Goal: Task Accomplishment & Management: Manage account settings

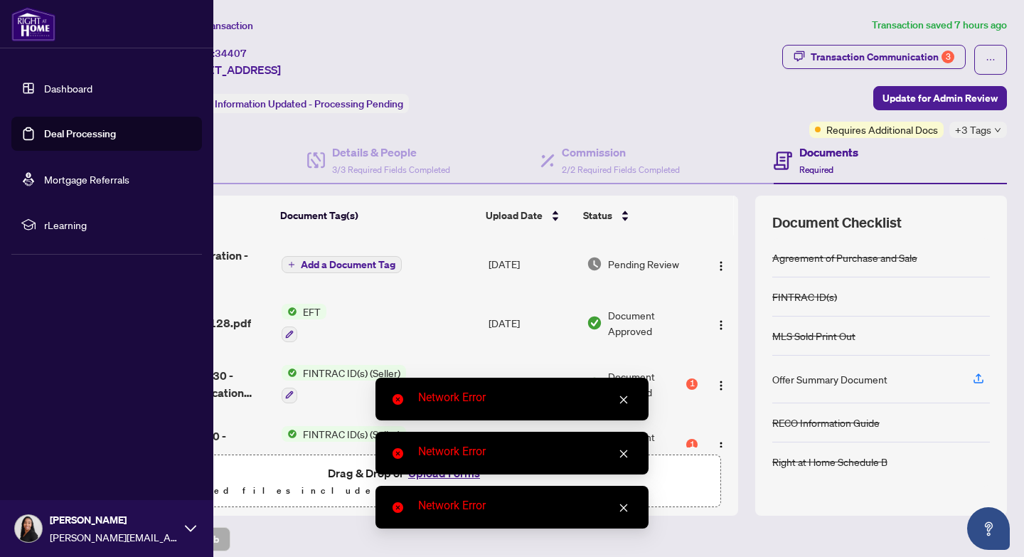
scroll to position [2307, 0]
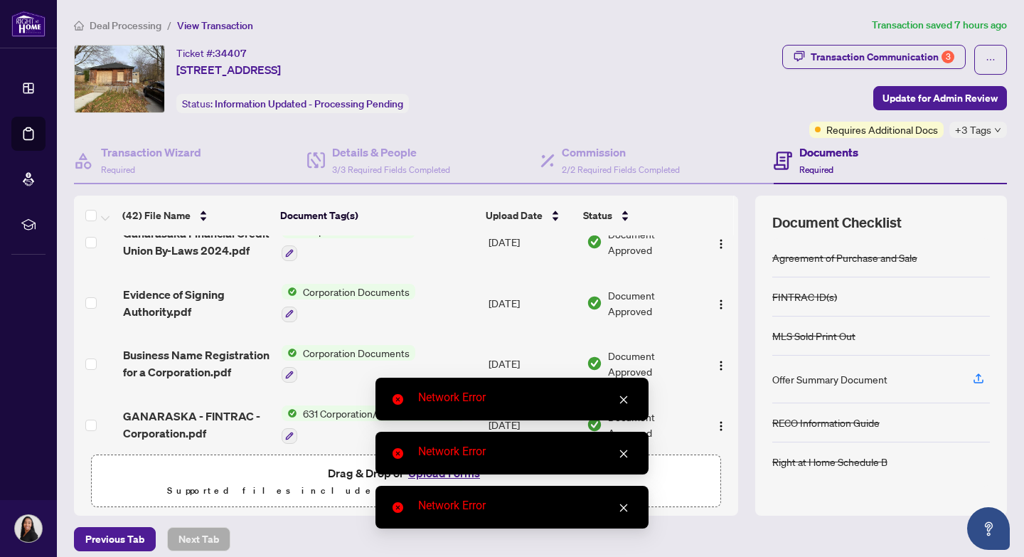
click at [623, 401] on icon "close" at bounding box center [623, 399] width 10 height 10
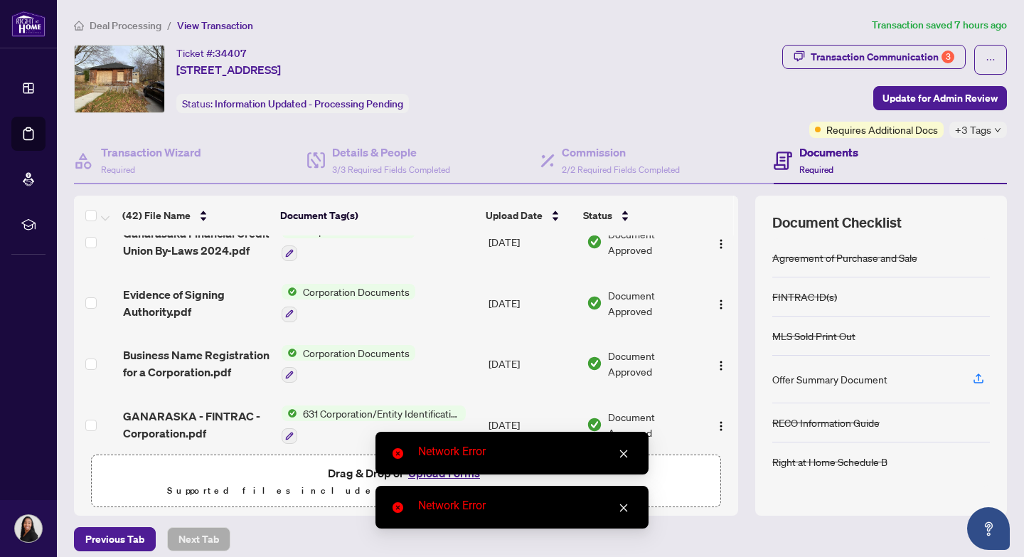
click at [626, 456] on icon "close" at bounding box center [623, 454] width 10 height 10
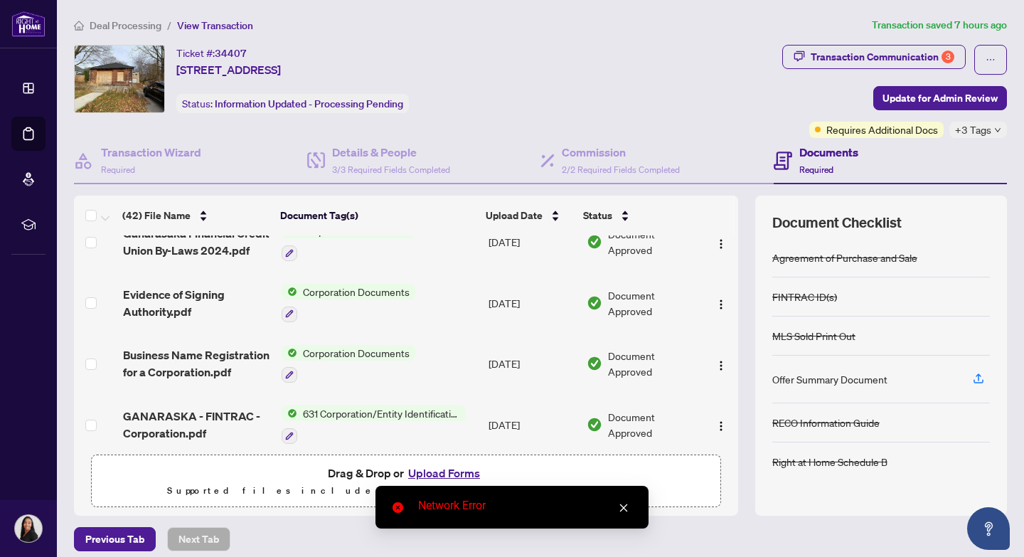
click at [625, 512] on link "Close" at bounding box center [624, 508] width 16 height 16
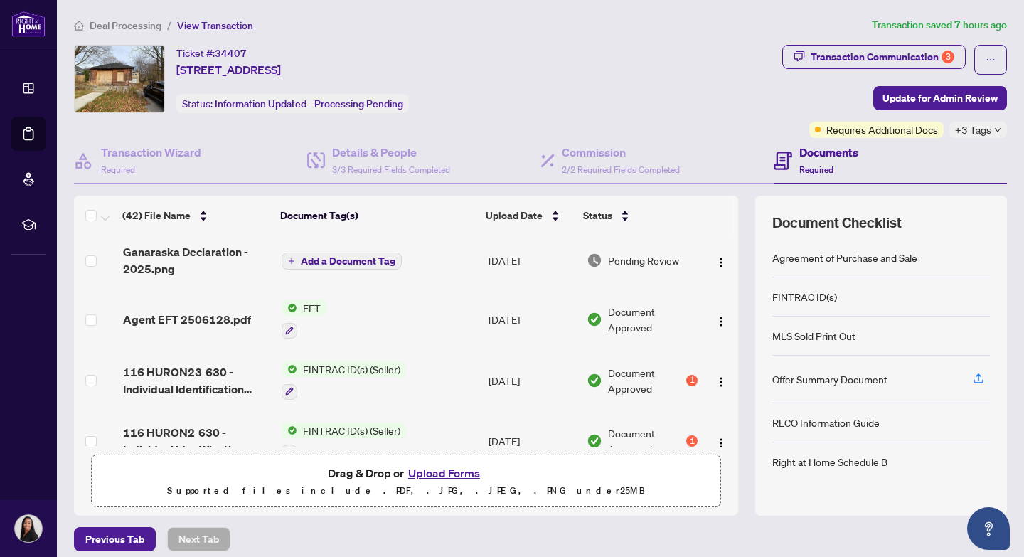
scroll to position [0, 0]
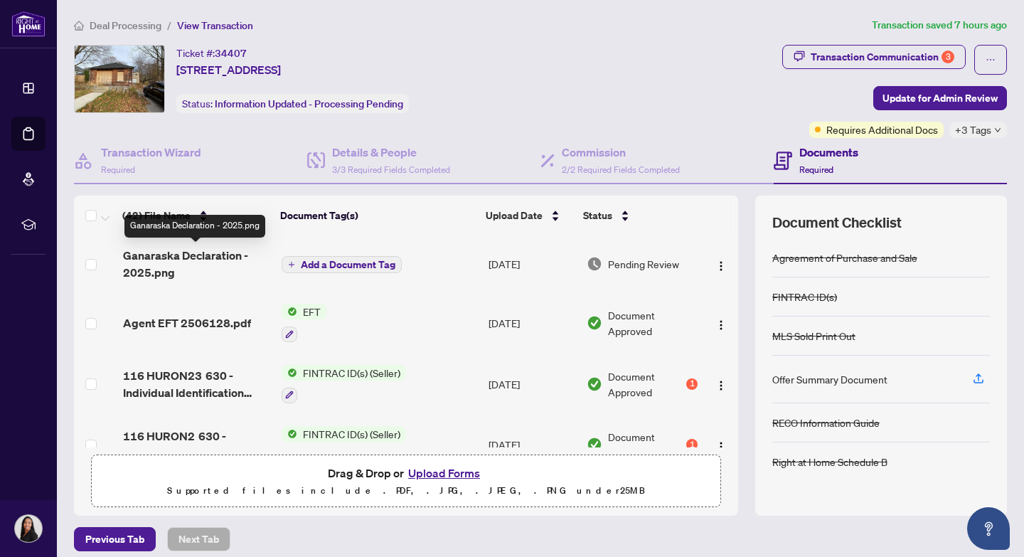
click at [161, 258] on span "Ganaraska Declaration - 2025.png" at bounding box center [196, 264] width 147 height 34
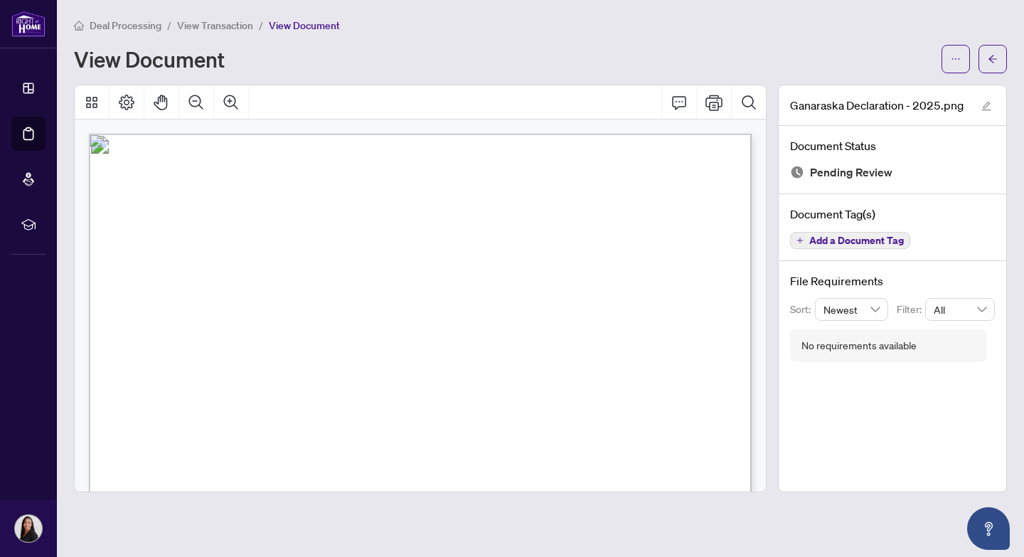
click at [215, 23] on span "View Transaction" at bounding box center [215, 25] width 76 height 13
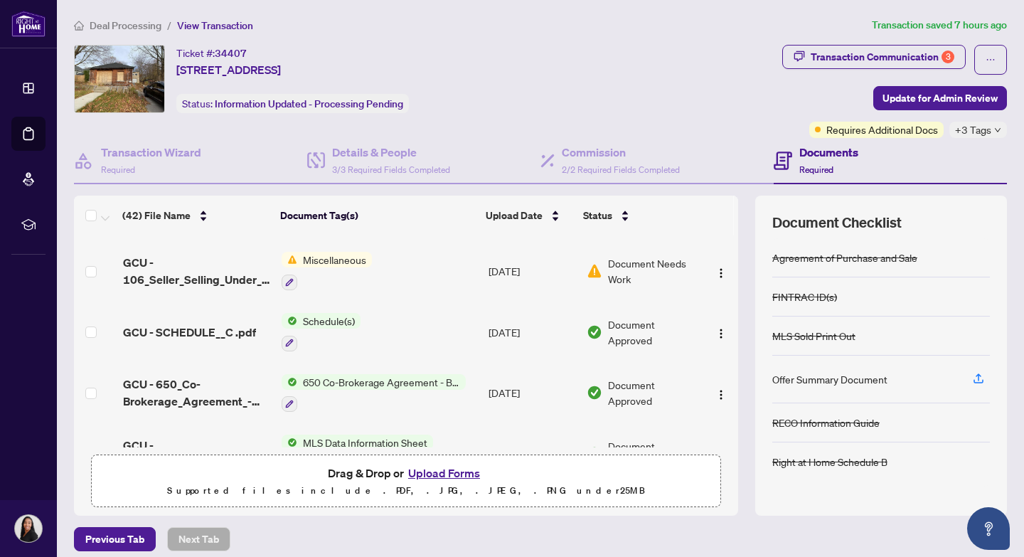
scroll to position [1026, 0]
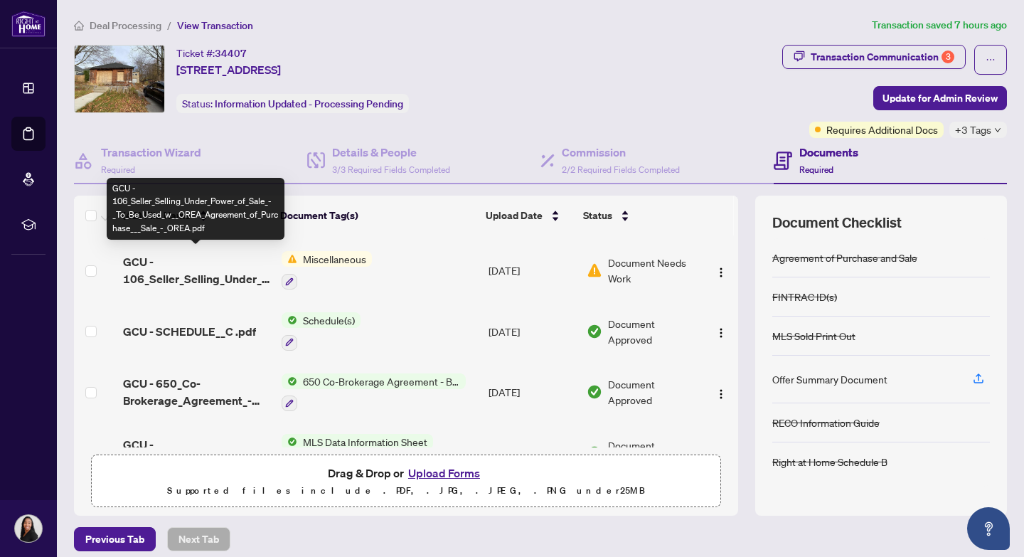
click at [178, 274] on span "GCU - 106_Seller_Selling_Under_Power_of_Sale_-_To_Be_Used_w__OREA_Agreement_of_…" at bounding box center [196, 270] width 147 height 34
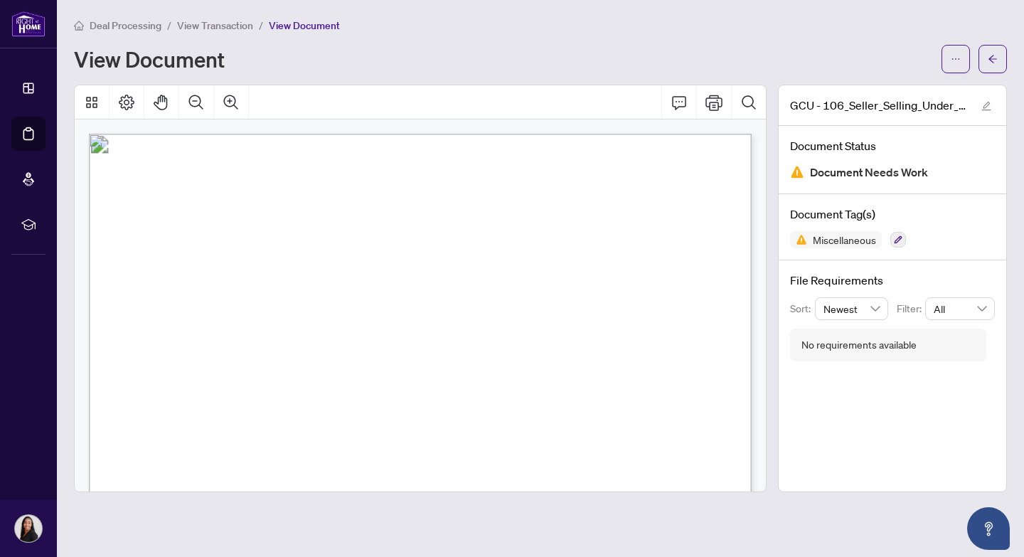
click at [215, 23] on span "View Transaction" at bounding box center [215, 25] width 76 height 13
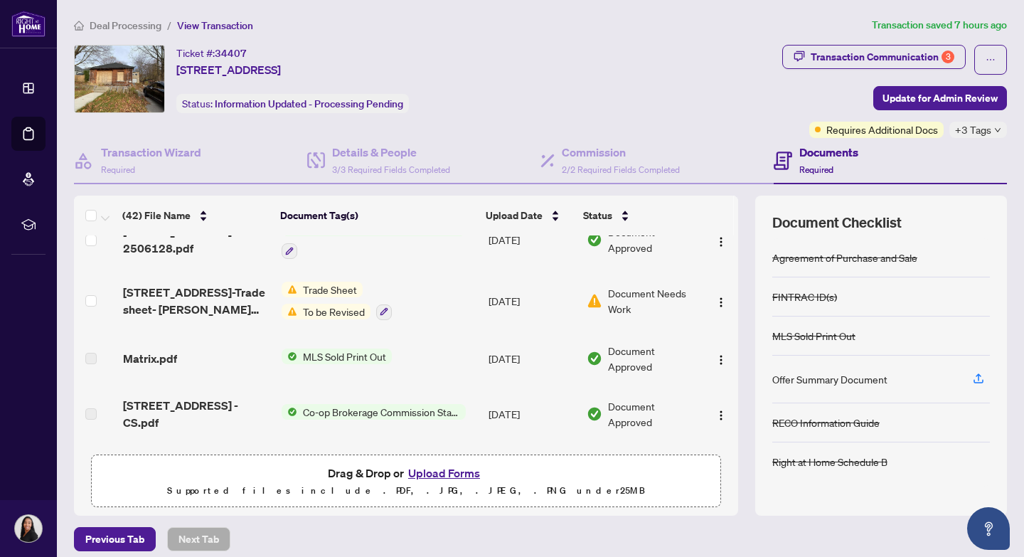
scroll to position [1599, 0]
click at [380, 310] on icon "button" at bounding box center [384, 314] width 8 height 8
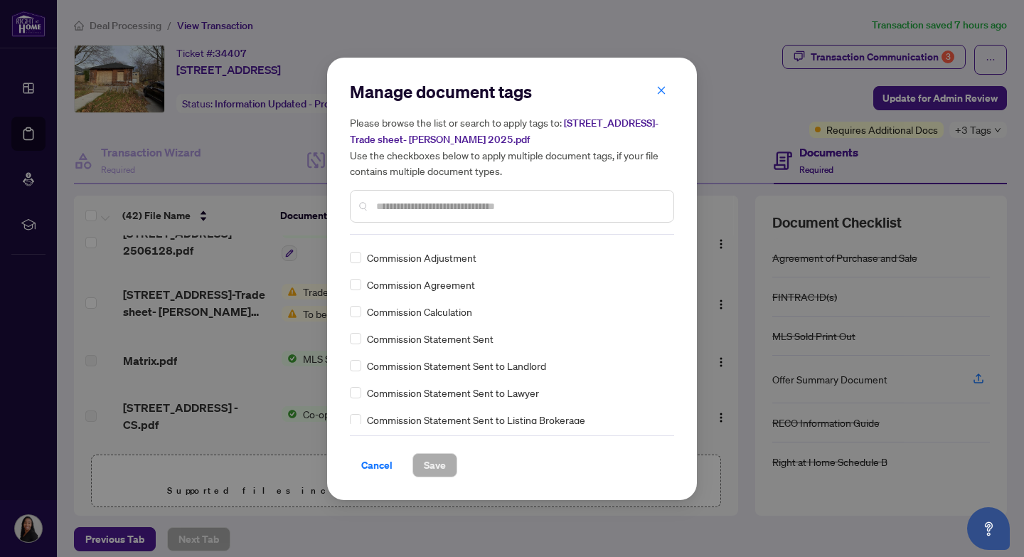
scroll to position [0, 0]
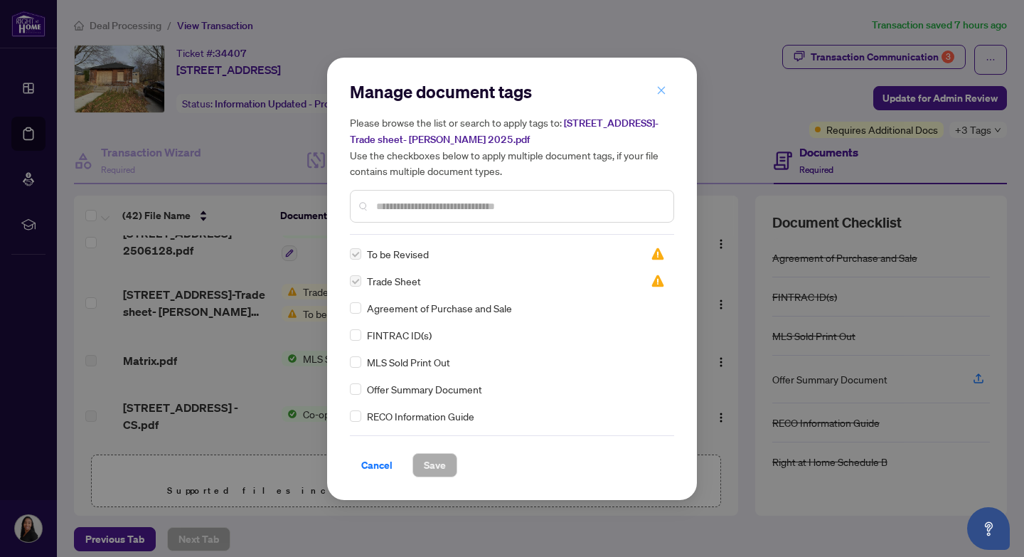
click at [662, 92] on icon "close" at bounding box center [661, 91] width 8 height 8
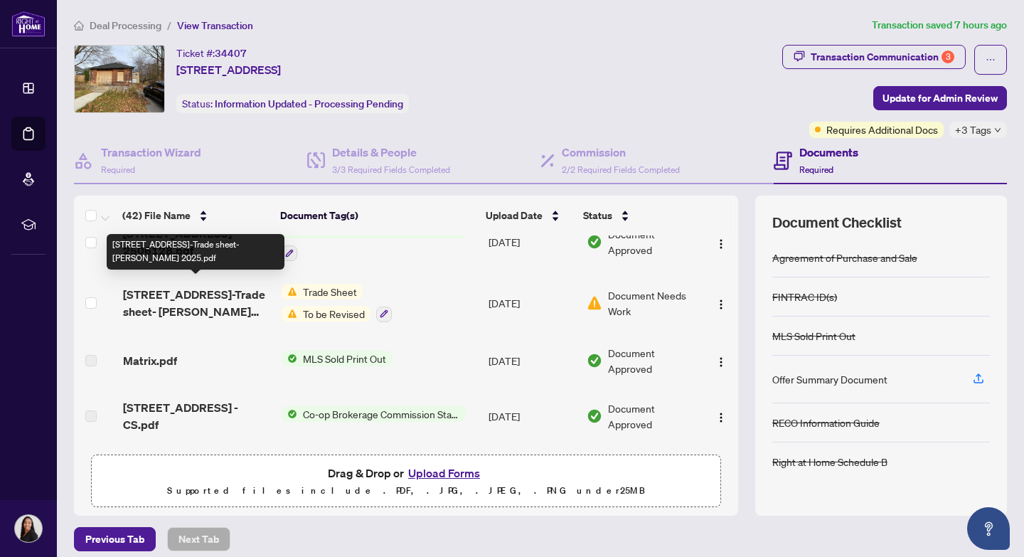
click at [184, 302] on span "[STREET_ADDRESS]-Trade sheet- [PERSON_NAME] 2025.pdf" at bounding box center [196, 303] width 147 height 34
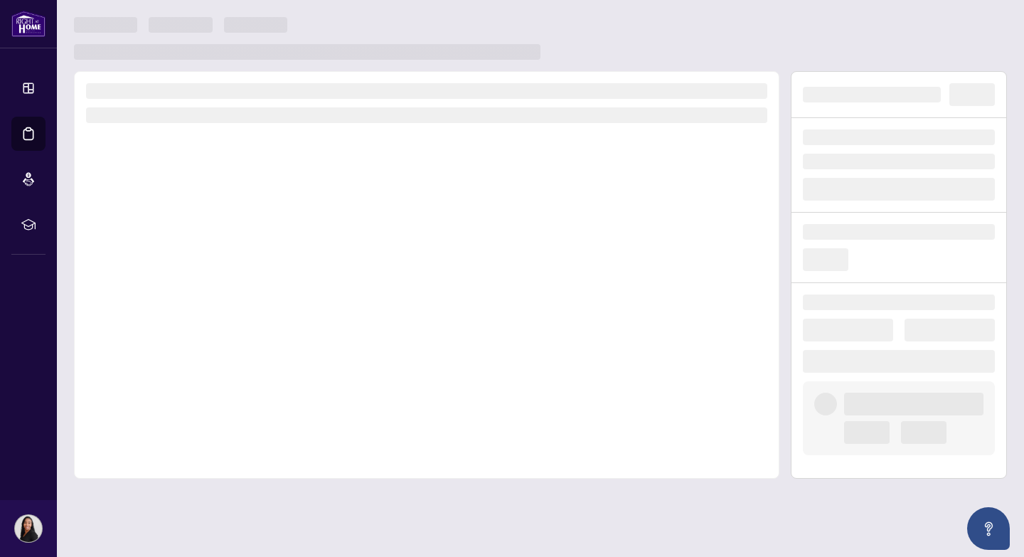
click at [184, 302] on div at bounding box center [426, 274] width 705 height 407
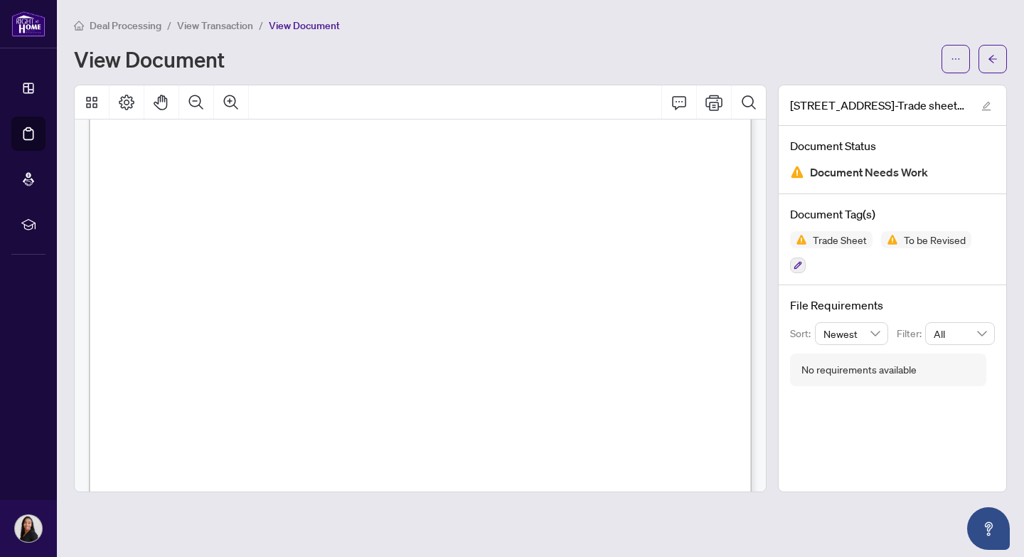
scroll to position [1393, 0]
